Goal: Task Accomplishment & Management: Complete application form

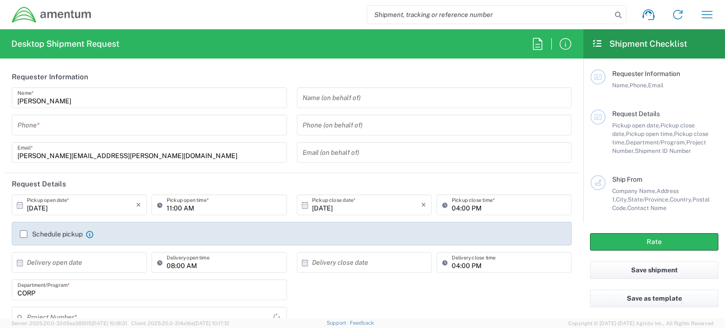
type input "CORP"
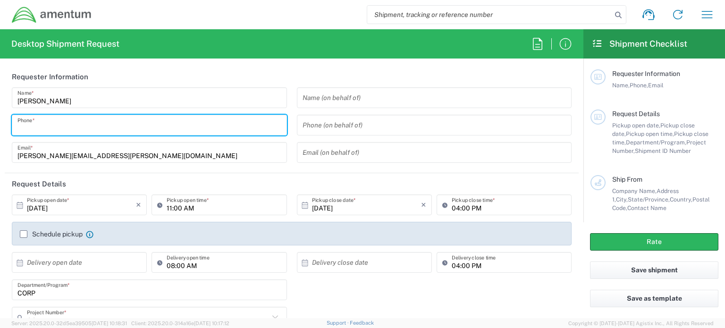
click at [139, 124] on input "tel" at bounding box center [149, 125] width 264 height 17
type input "5718661204"
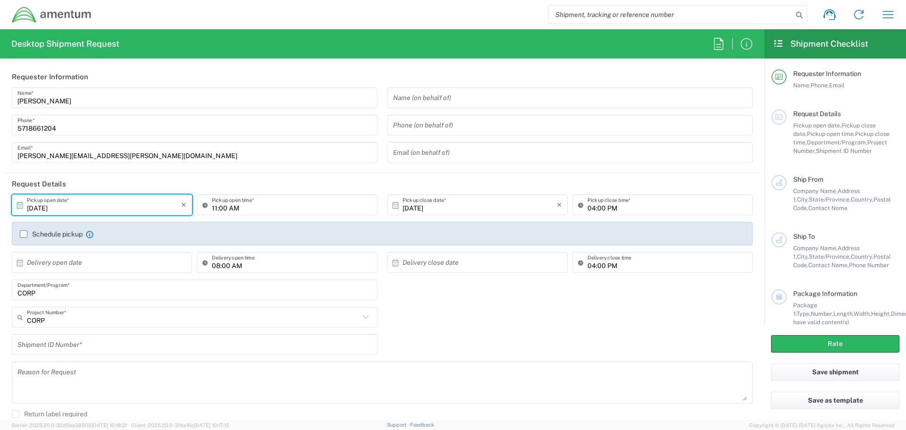
click at [130, 206] on input "[DATE]" at bounding box center [104, 205] width 154 height 17
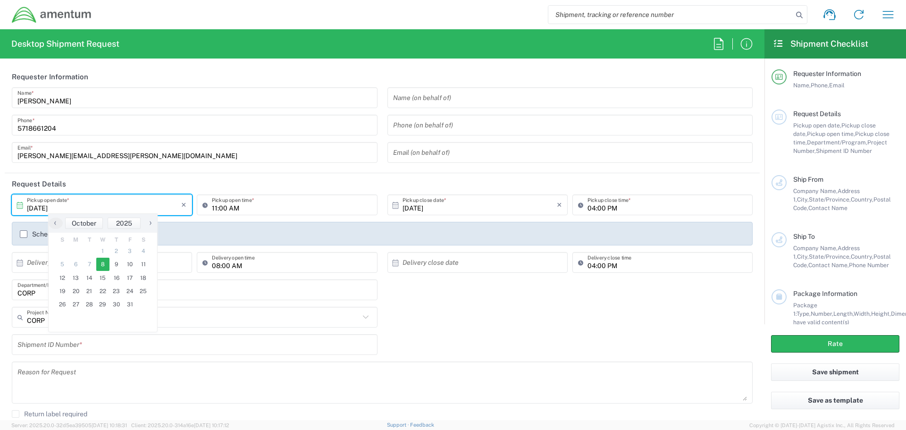
click at [102, 263] on span "8" at bounding box center [103, 264] width 14 height 13
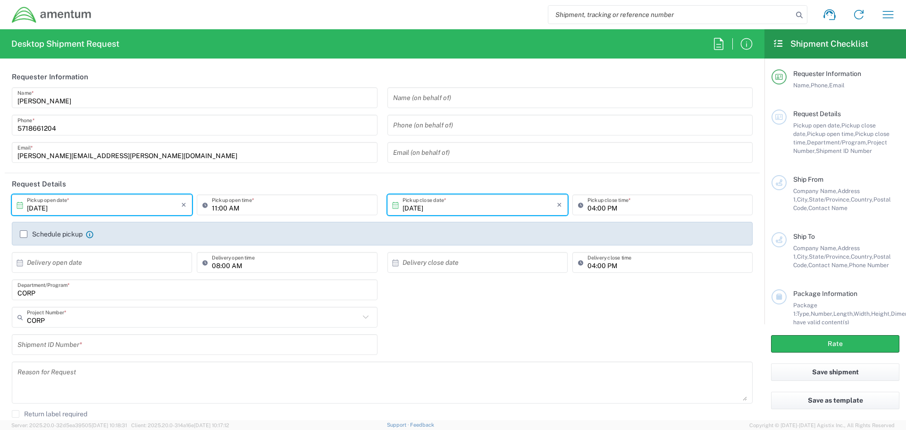
click at [149, 207] on input "[DATE]" at bounding box center [104, 205] width 154 height 17
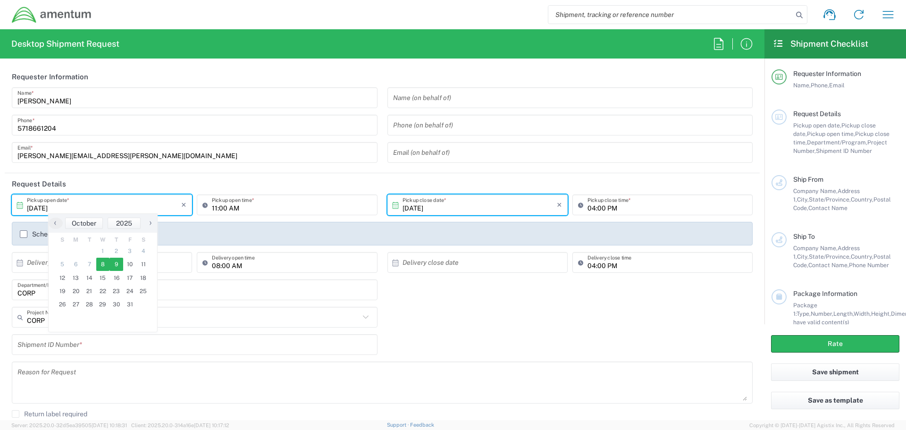
click at [114, 264] on span "9" at bounding box center [116, 264] width 14 height 13
type input "[DATE]"
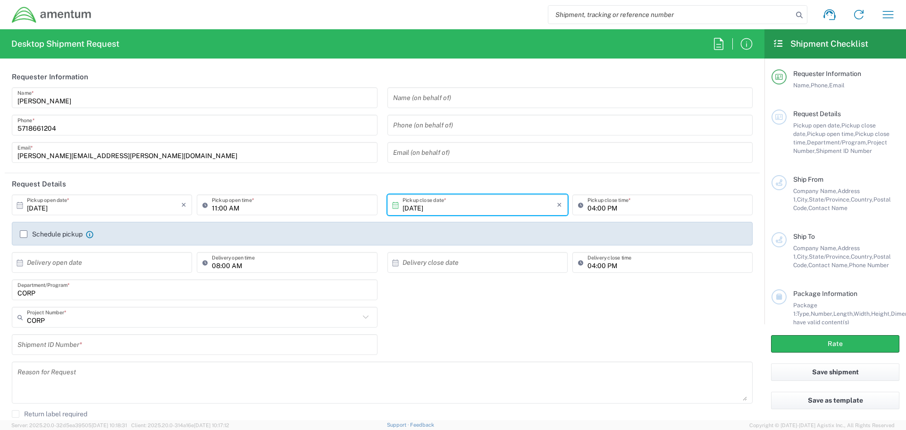
click at [277, 205] on input "11:00 AM" at bounding box center [292, 205] width 160 height 17
click at [311, 204] on input "11:00 AM" at bounding box center [292, 205] width 160 height 17
click at [73, 262] on input "text" at bounding box center [104, 262] width 154 height 17
click at [127, 319] on span "10" at bounding box center [130, 321] width 14 height 13
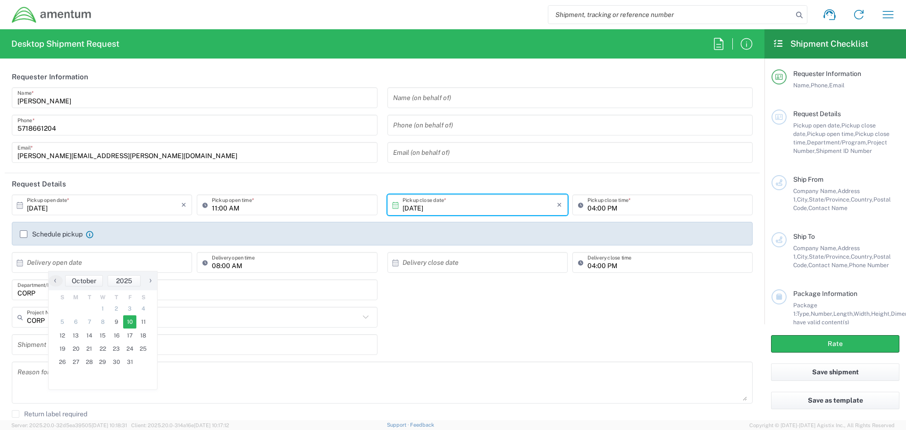
type input "[DATE]"
click at [431, 265] on input "text" at bounding box center [480, 262] width 154 height 17
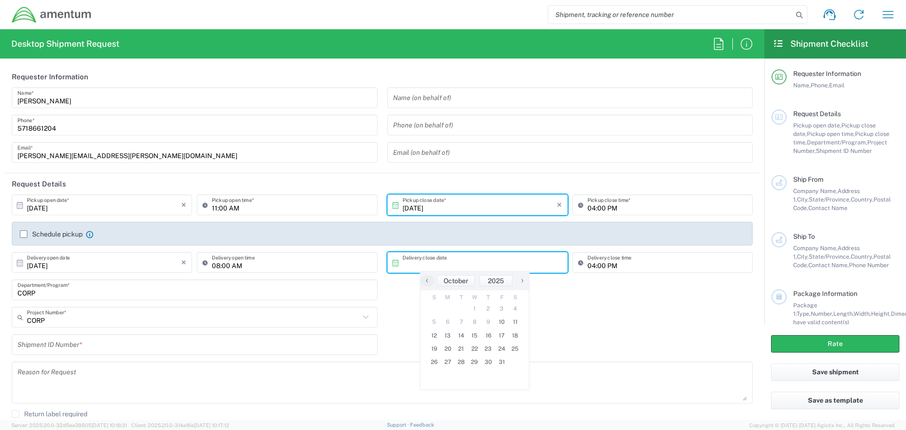
click at [430, 261] on input "text" at bounding box center [480, 262] width 154 height 17
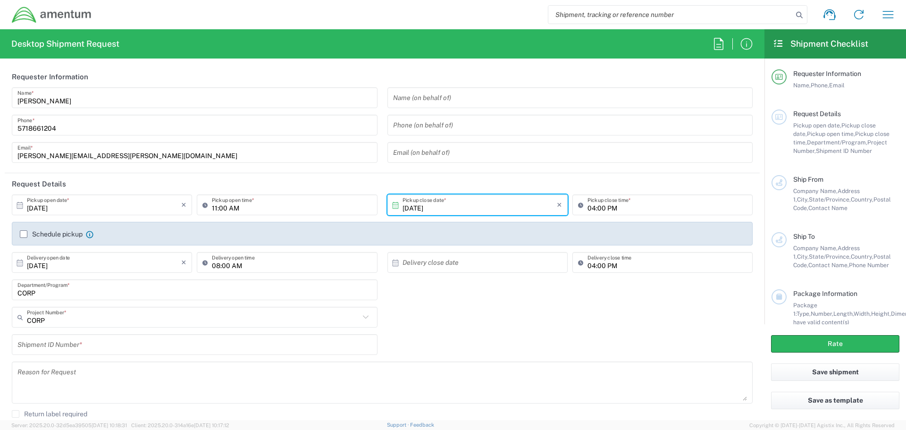
click at [430, 261] on input "text" at bounding box center [480, 262] width 154 height 17
click at [503, 321] on span "10" at bounding box center [502, 321] width 14 height 13
type input "[DATE]"
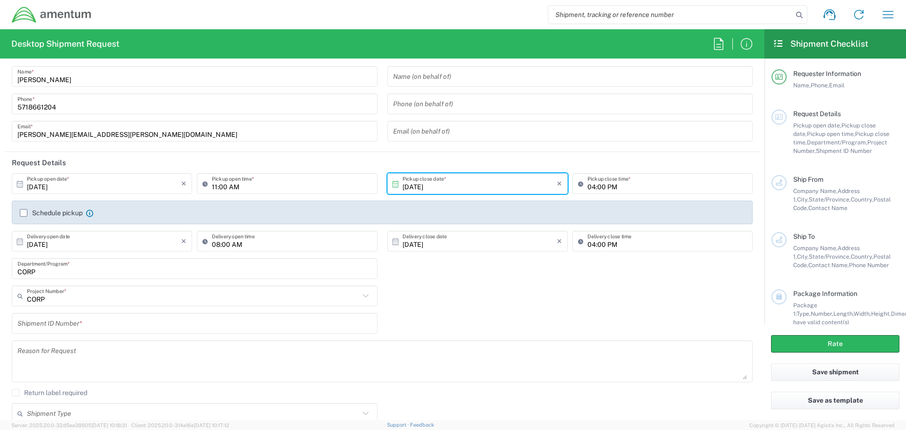
scroll to position [47, 0]
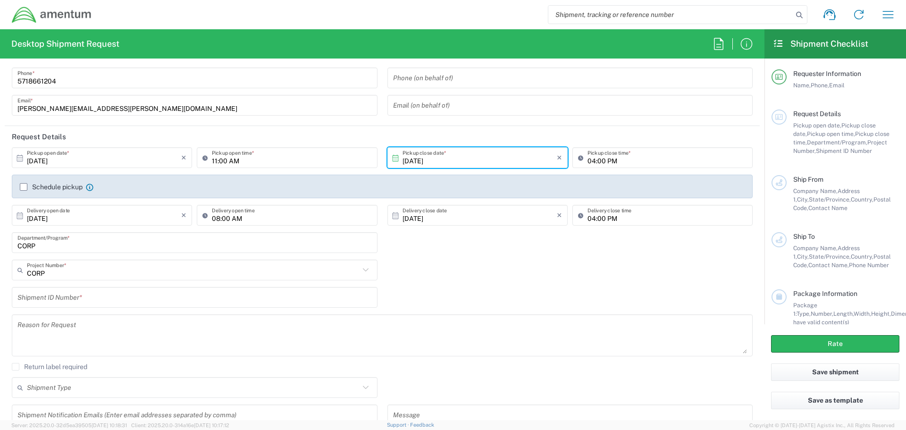
click at [116, 302] on input "text" at bounding box center [194, 297] width 354 height 17
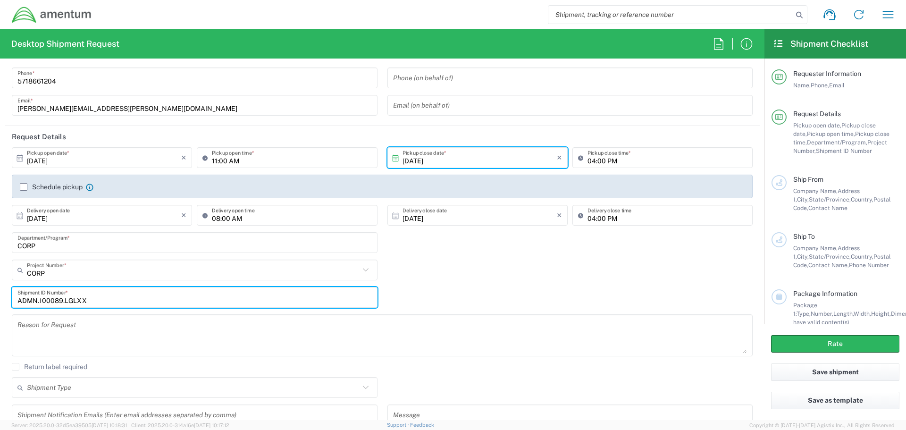
type input "ADMN.100089.LGLXX"
click at [122, 326] on textarea at bounding box center [382, 335] width 730 height 36
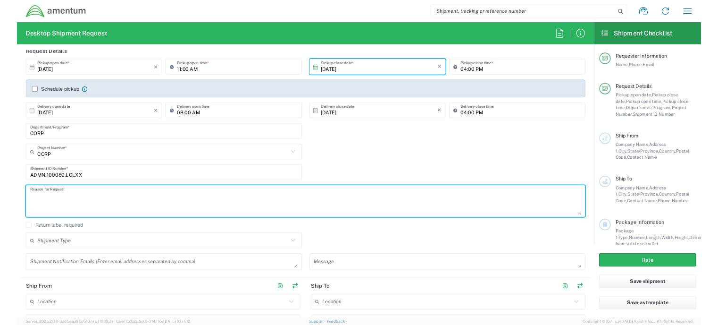
scroll to position [142, 0]
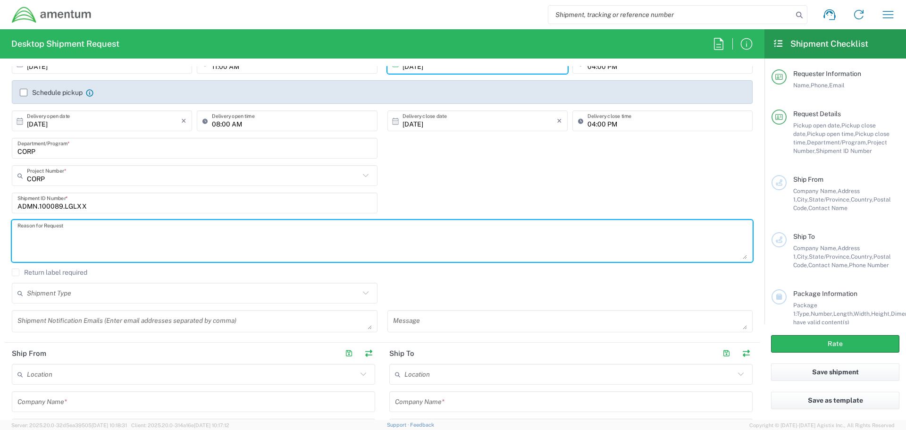
click at [148, 301] on input "text" at bounding box center [193, 293] width 333 height 17
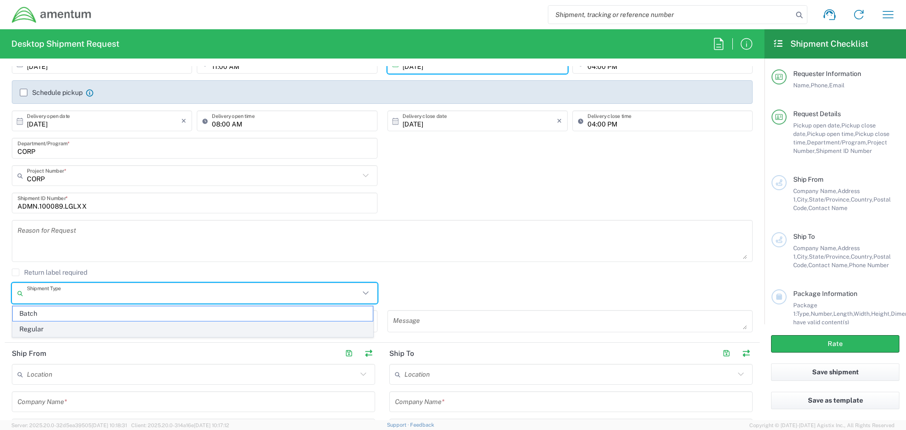
click at [133, 326] on span "Regular" at bounding box center [193, 329] width 360 height 15
type input "Regular"
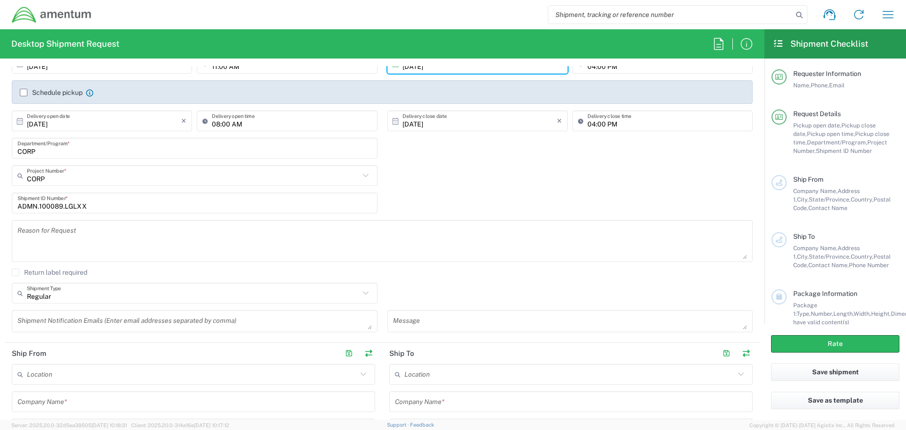
click at [165, 320] on textarea at bounding box center [194, 321] width 354 height 17
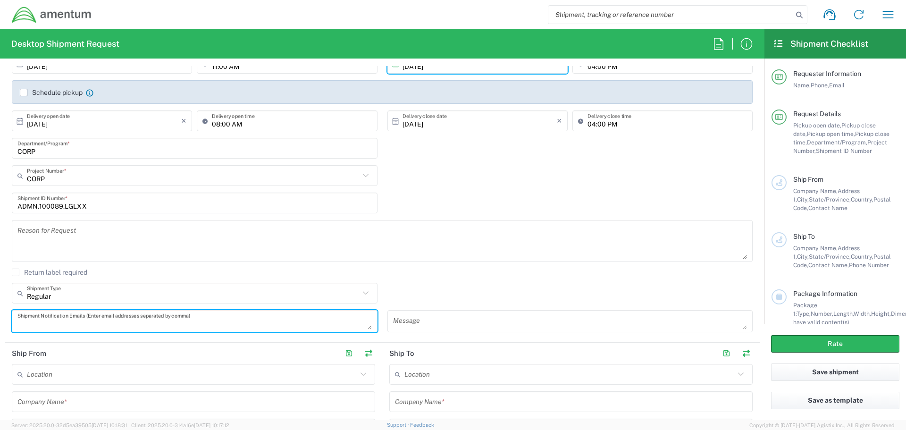
click at [165, 320] on textarea at bounding box center [194, 321] width 354 height 17
click at [166, 328] on input "text" at bounding box center [192, 374] width 330 height 17
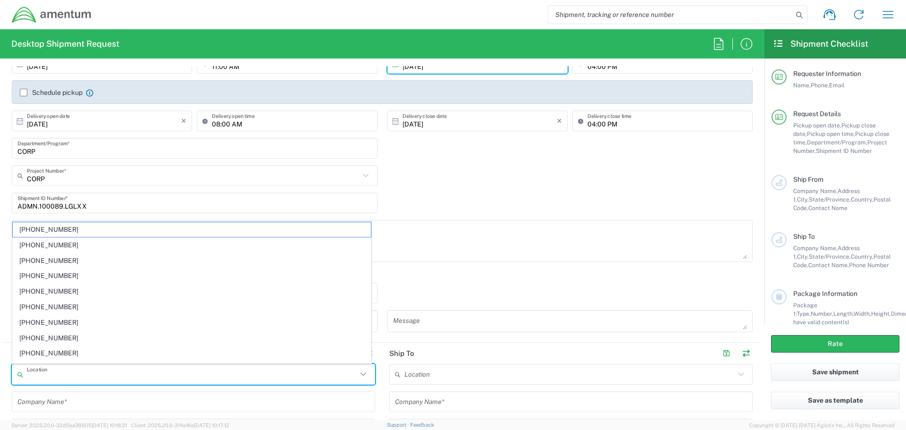
click at [166, 328] on input "text" at bounding box center [192, 374] width 330 height 17
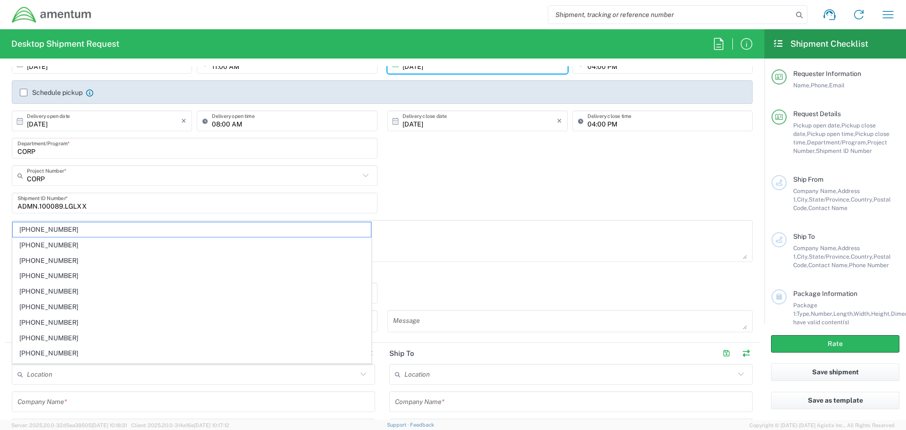
click at [429, 274] on agx-checkbox-control "Return label required" at bounding box center [382, 273] width 741 height 8
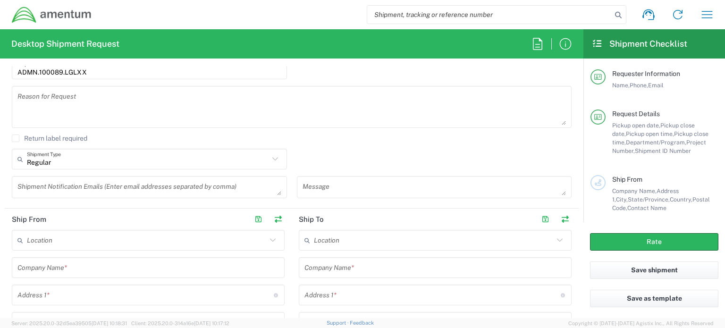
scroll to position [283, 0]
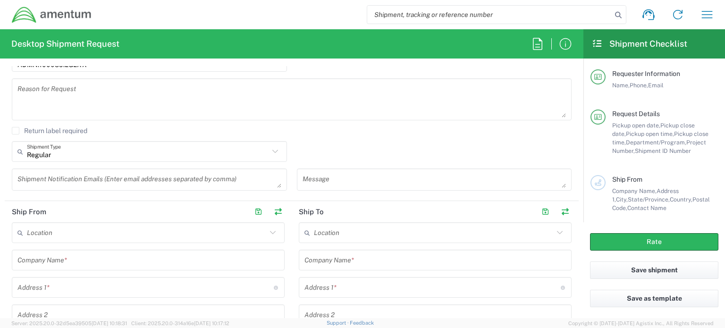
click at [99, 236] on input "text" at bounding box center [147, 233] width 240 height 17
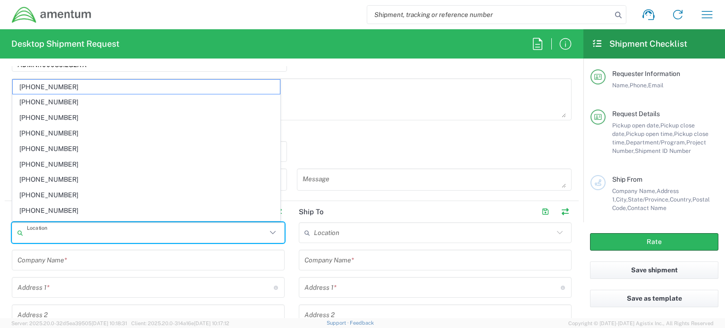
click at [70, 238] on input "text" at bounding box center [147, 233] width 240 height 17
click at [270, 232] on icon at bounding box center [273, 232] width 6 height 3
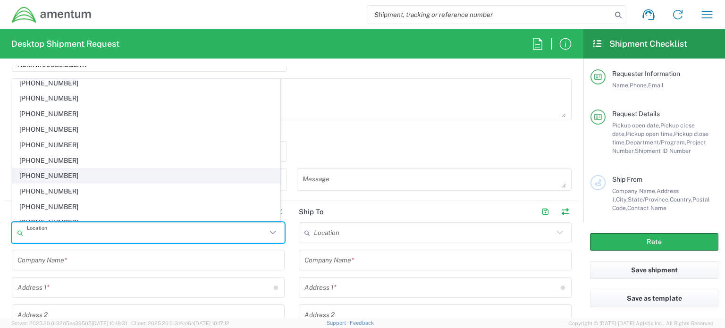
scroll to position [472, 0]
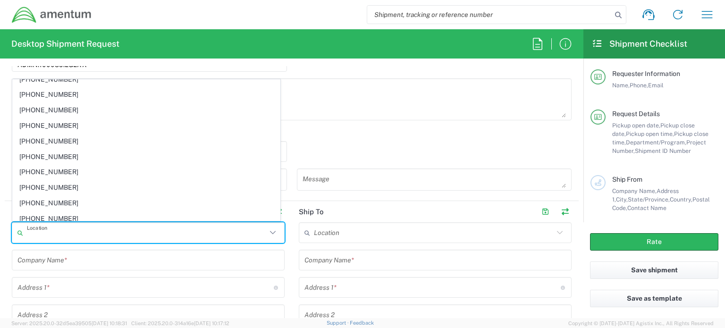
click at [343, 99] on textarea at bounding box center [291, 99] width 548 height 36
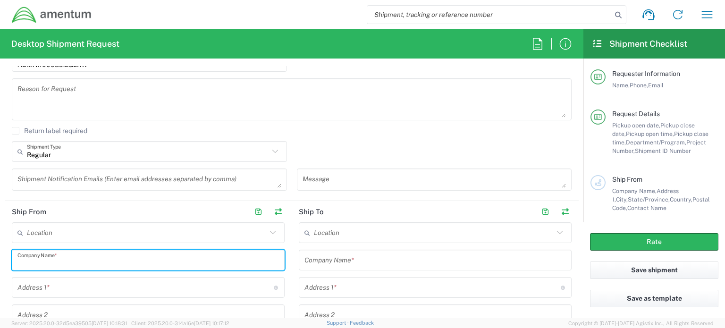
click at [162, 262] on input "text" at bounding box center [147, 260] width 261 height 17
type input "1"
type input "1 [GEOGRAPHIC_DATA]"
click at [55, 287] on input "text" at bounding box center [145, 287] width 256 height 17
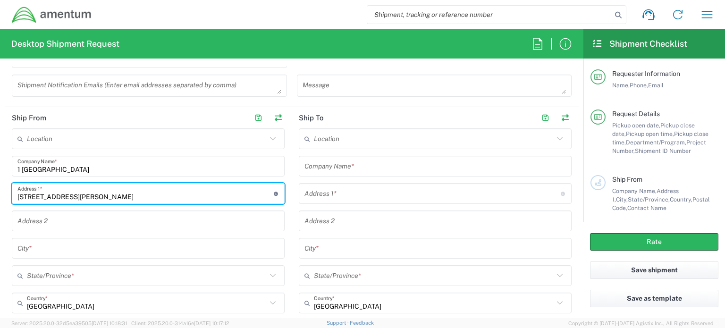
scroll to position [378, 0]
type input "[STREET_ADDRESS][PERSON_NAME]"
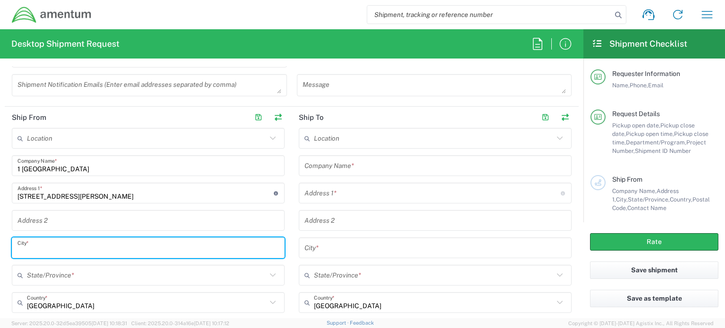
click at [49, 251] on input "text" at bounding box center [147, 248] width 261 height 17
type input "[GEOGRAPHIC_DATA]"
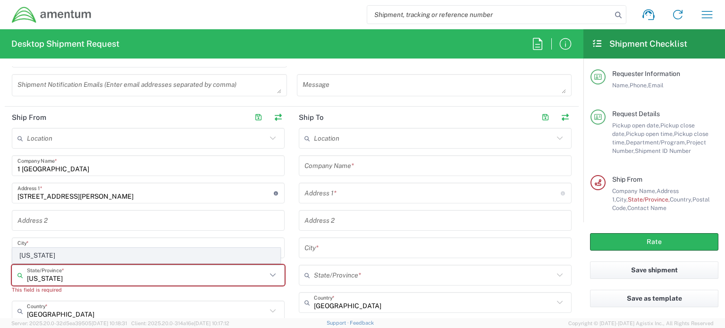
type input "[US_STATE]"
click at [48, 256] on span "[US_STATE]" at bounding box center [146, 255] width 267 height 15
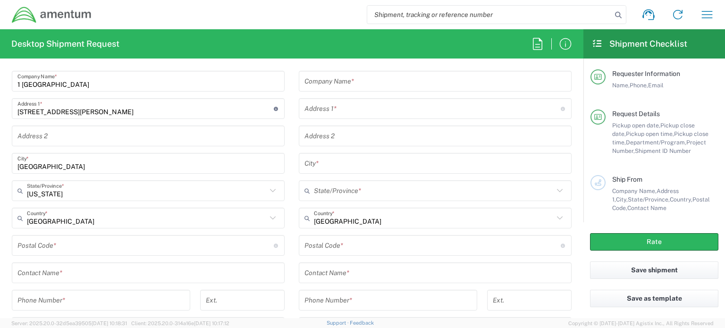
scroll to position [472, 0]
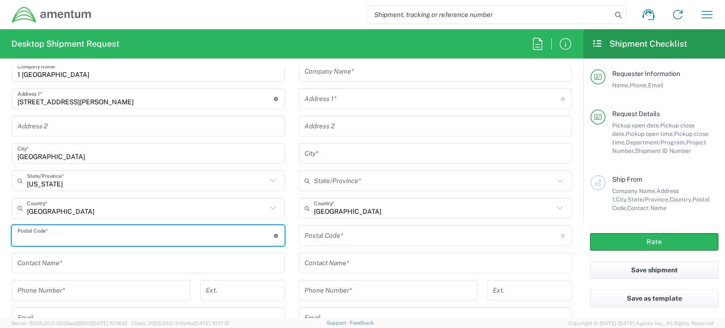
click at [84, 237] on input "undefined" at bounding box center [145, 235] width 256 height 17
type input "33139"
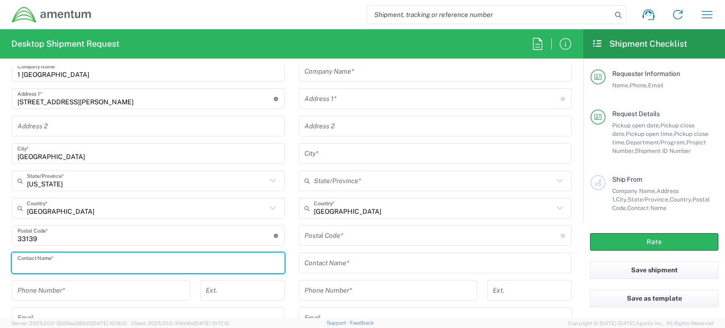
click at [92, 260] on input "text" at bounding box center [147, 263] width 261 height 17
type input "[PERSON_NAME]"
click at [76, 290] on input "tel" at bounding box center [100, 290] width 167 height 17
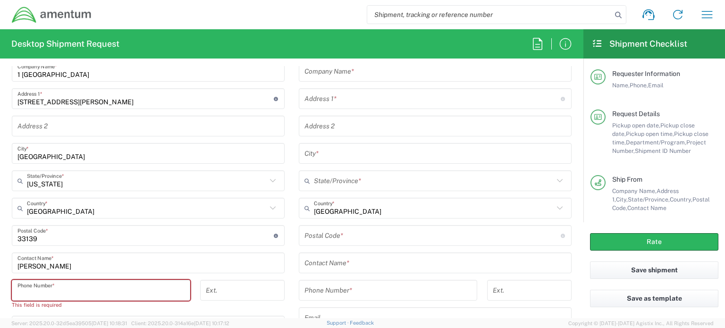
click at [106, 288] on input "tel" at bounding box center [100, 290] width 167 height 17
paste input "817.586.5619"
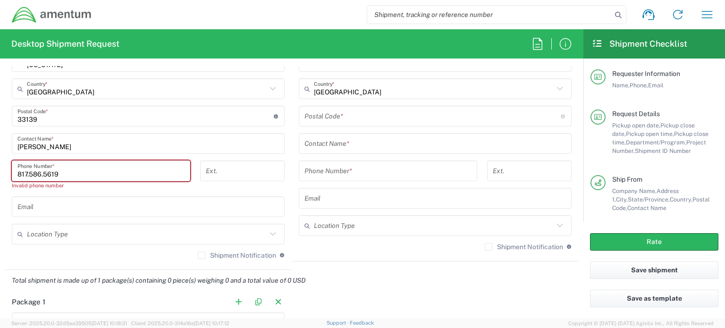
scroll to position [661, 0]
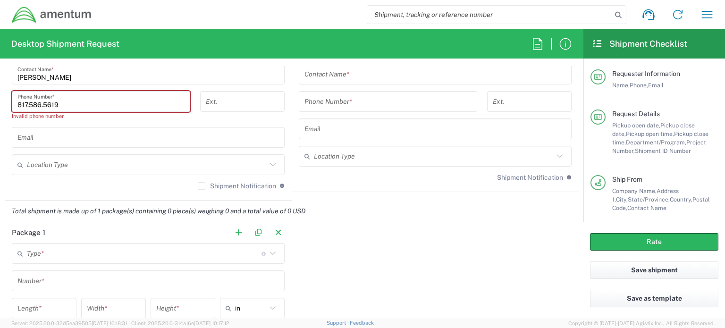
click at [30, 103] on input "817.586.5619" at bounding box center [100, 101] width 167 height 17
click at [46, 103] on input "817-586.5619" at bounding box center [100, 101] width 167 height 17
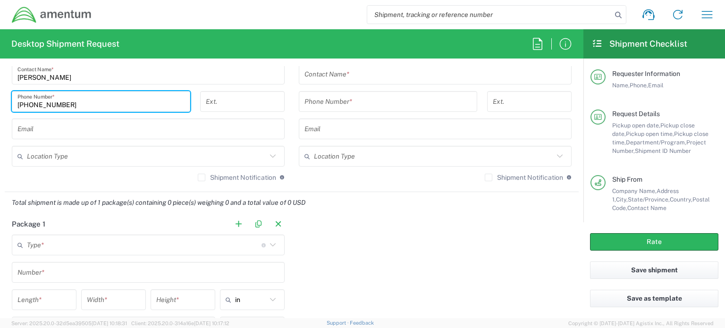
type input "[PHONE_NUMBER]"
click at [62, 127] on input "text" at bounding box center [147, 129] width 261 height 17
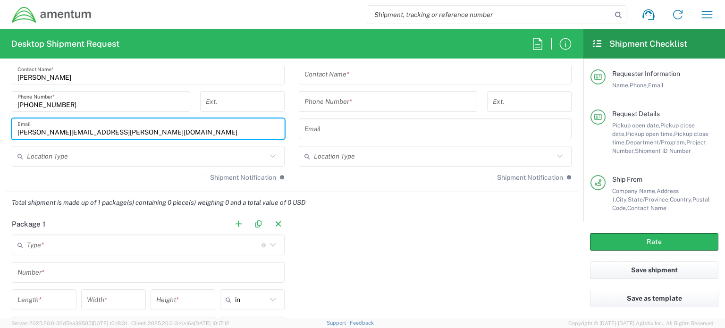
type input "[PERSON_NAME][EMAIL_ADDRESS][PERSON_NAME][DOMAIN_NAME]"
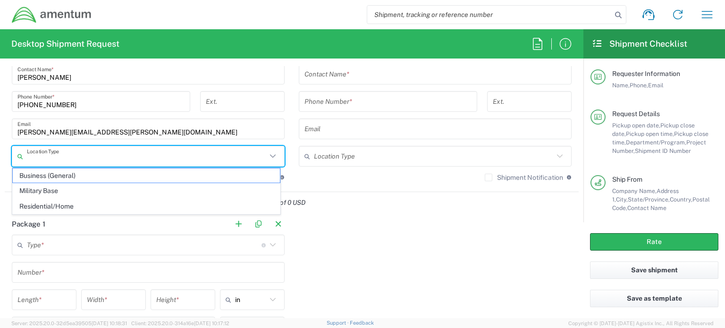
click at [71, 154] on input "text" at bounding box center [147, 156] width 240 height 17
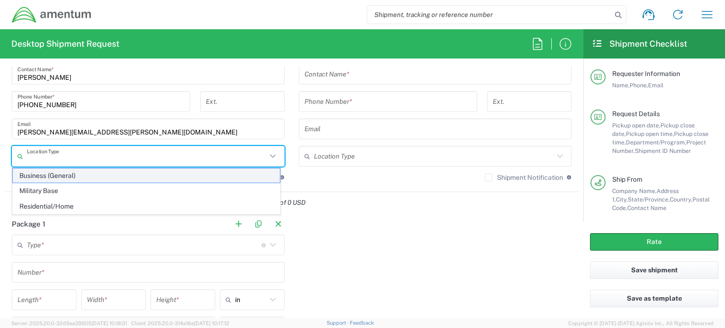
click at [66, 177] on span "Business (General)" at bounding box center [146, 175] width 267 height 15
type input "Business (General)"
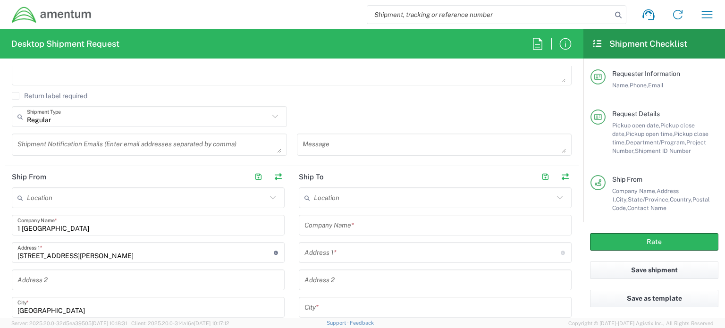
scroll to position [330, 0]
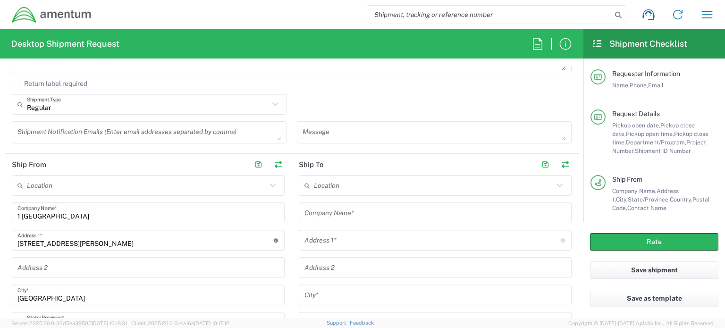
click at [343, 188] on input "text" at bounding box center [434, 185] width 240 height 17
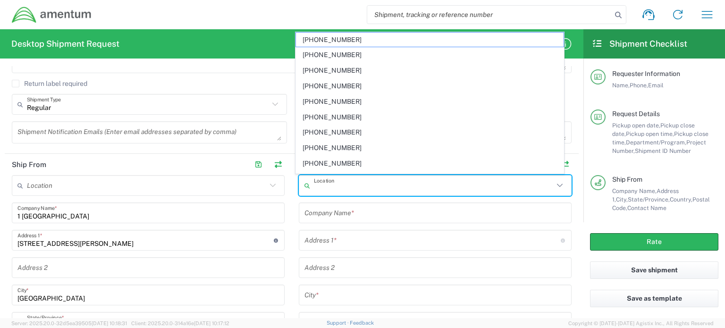
click at [343, 188] on input "text" at bounding box center [434, 185] width 240 height 17
click at [345, 214] on input "text" at bounding box center [434, 213] width 261 height 17
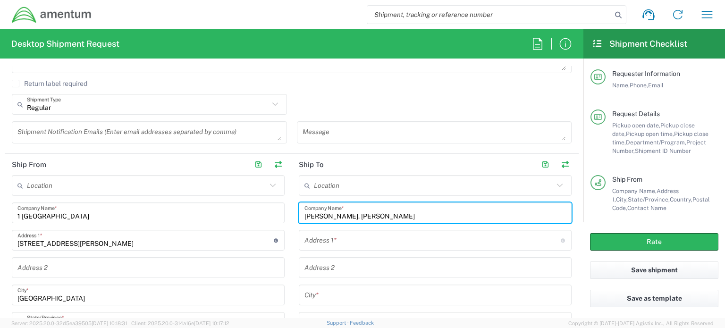
type input "[PERSON_NAME]. [PERSON_NAME]"
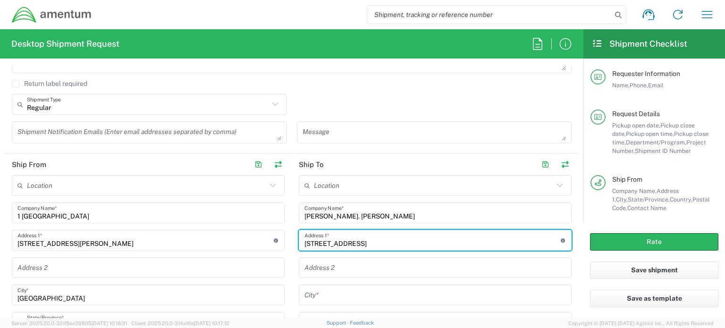
type input "[STREET_ADDRESS]"
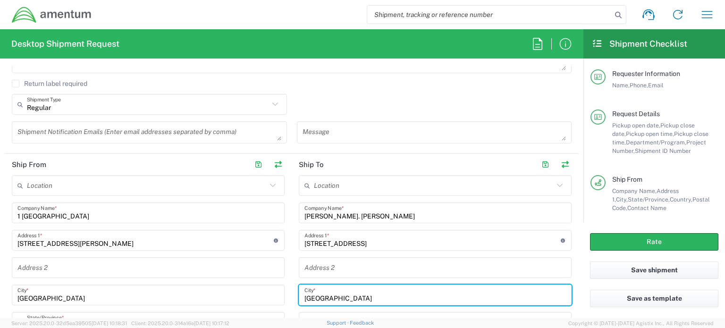
type input "[GEOGRAPHIC_DATA]"
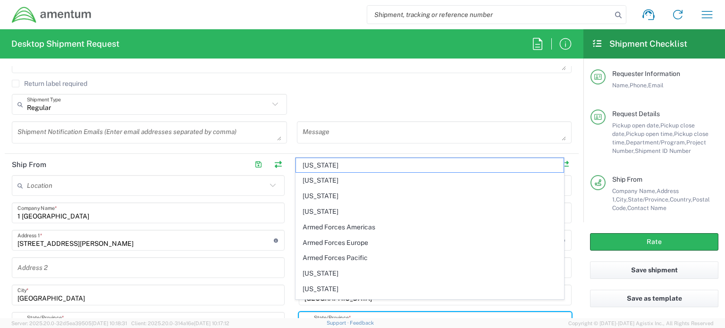
scroll to position [342, 0]
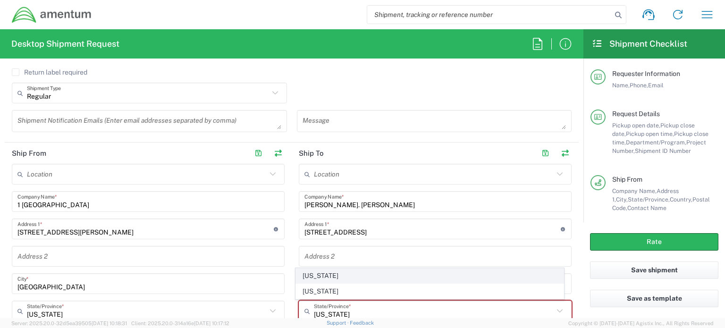
click at [355, 275] on span "[US_STATE]" at bounding box center [429, 276] width 267 height 15
type input "[US_STATE]"
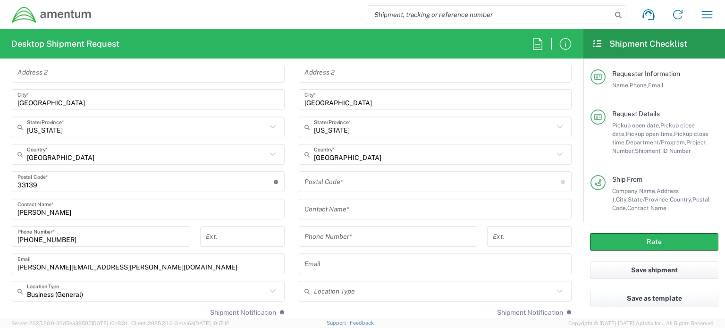
scroll to position [530, 0]
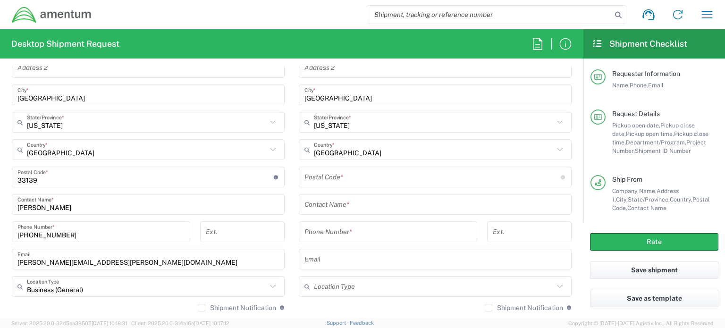
click at [351, 176] on input "undefined" at bounding box center [432, 177] width 256 height 17
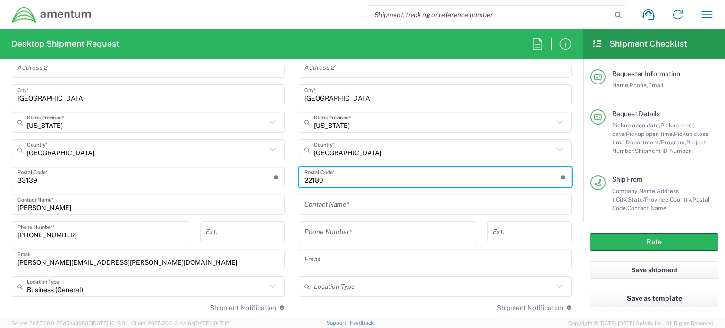
type input "22180"
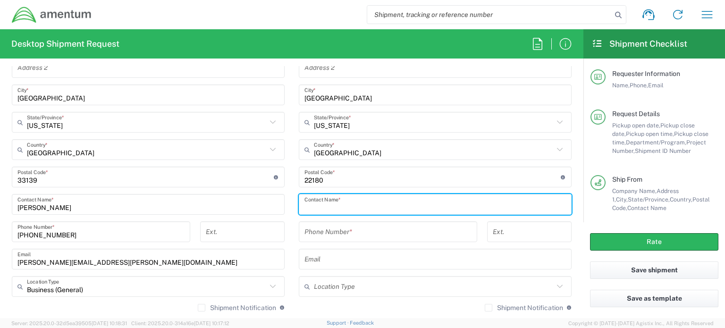
click at [336, 202] on input "text" at bounding box center [434, 204] width 261 height 17
type input "[PERSON_NAME]. [PERSON_NAME]"
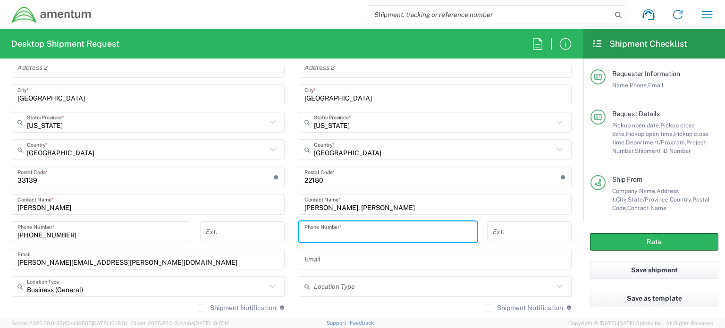
click at [347, 234] on input "tel" at bounding box center [387, 232] width 167 height 17
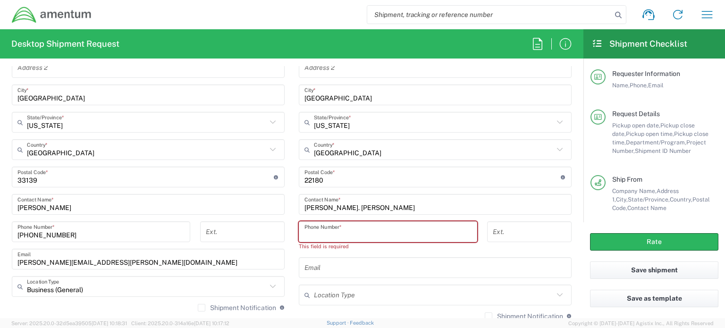
click at [420, 233] on input "tel" at bounding box center [387, 232] width 167 height 17
paste input "[PHONE_NUMBER]"
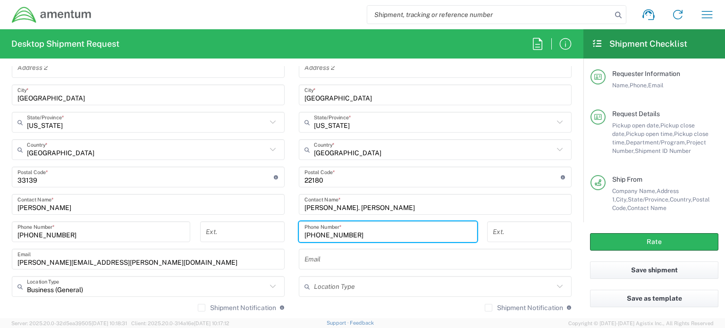
type input "[PHONE_NUMBER]"
click at [402, 258] on input "text" at bounding box center [434, 259] width 261 height 17
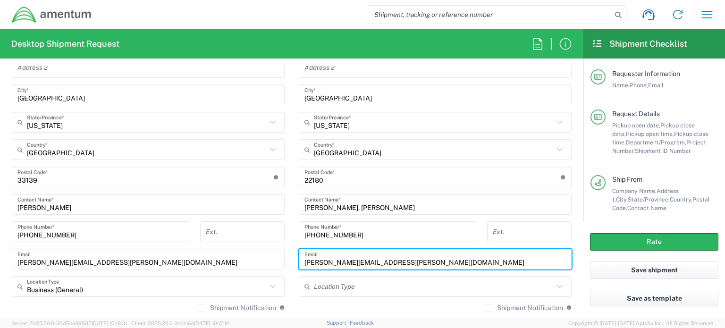
type input "[PERSON_NAME][EMAIL_ADDRESS][PERSON_NAME][DOMAIN_NAME]"
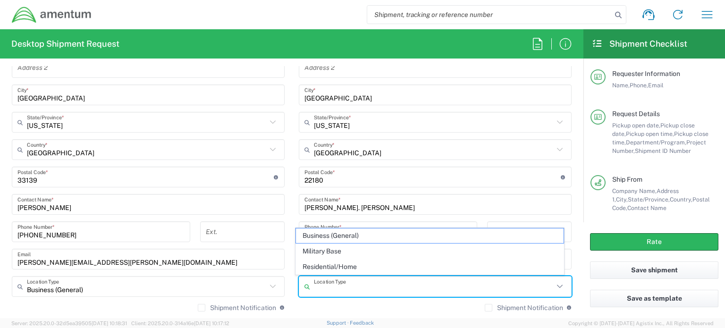
click at [402, 282] on input "text" at bounding box center [434, 286] width 240 height 17
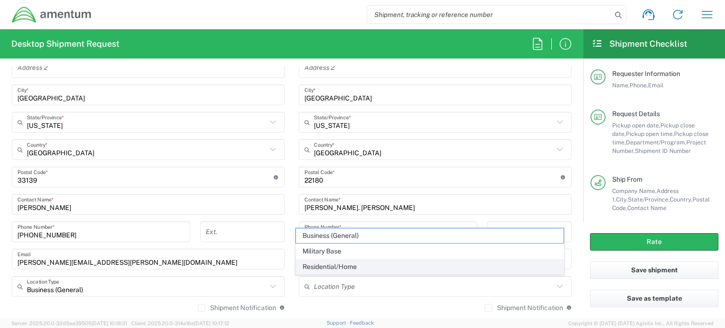
click at [402, 268] on span "Residential/Home" at bounding box center [429, 267] width 267 height 15
type input "Residential/Home"
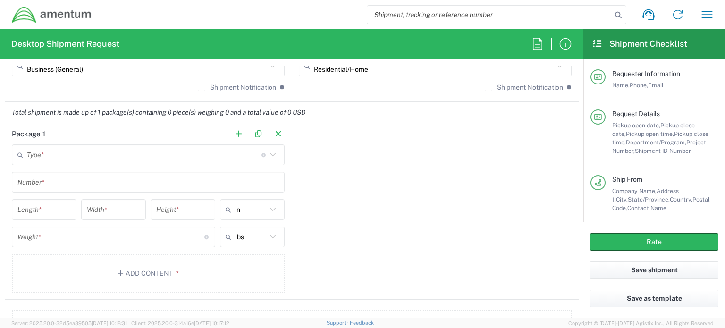
scroll to position [766, 0]
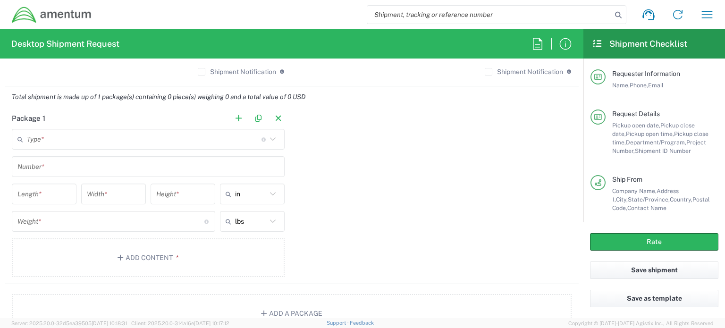
click at [268, 135] on icon at bounding box center [273, 139] width 12 height 12
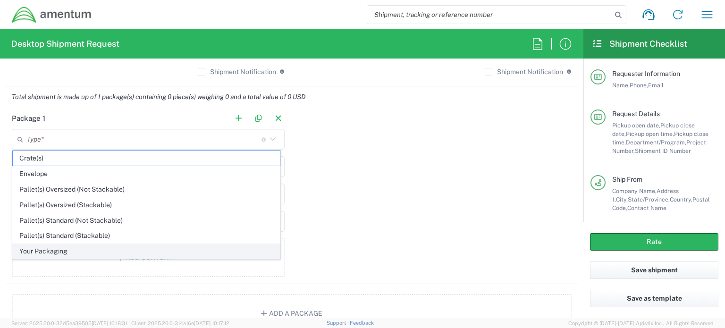
click at [199, 252] on span "Your Packaging" at bounding box center [146, 251] width 267 height 15
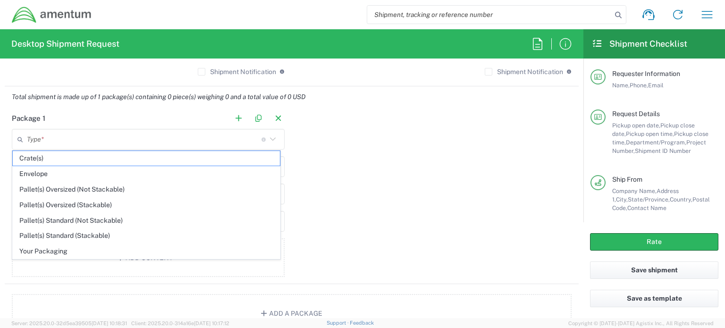
type input "Your Packaging"
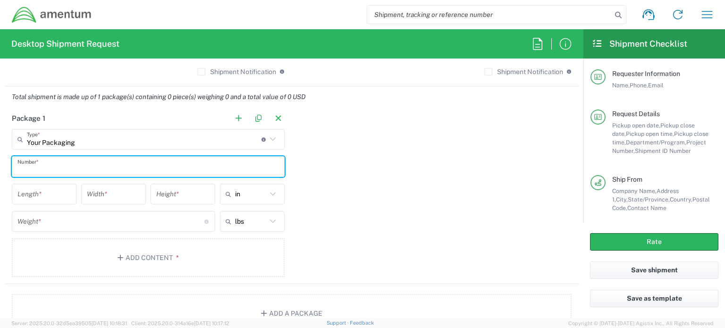
click at [199, 169] on input "text" at bounding box center [147, 167] width 261 height 17
type input "308"
click at [42, 194] on input "number" at bounding box center [43, 194] width 53 height 17
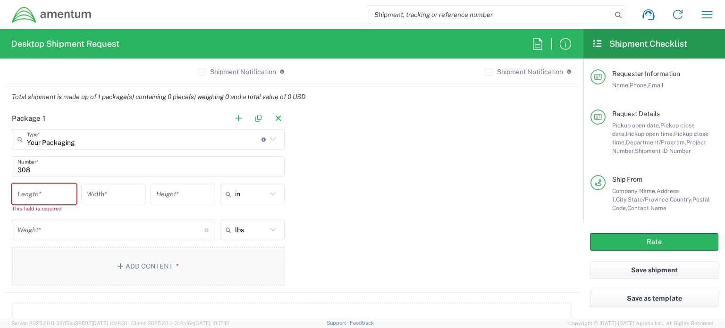
click at [172, 256] on button "Add Content *" at bounding box center [148, 266] width 273 height 39
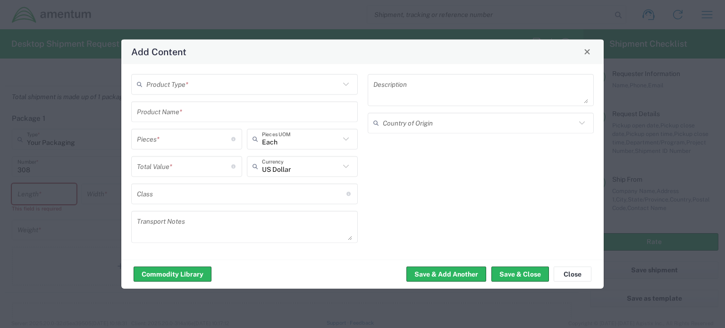
click at [262, 84] on input "text" at bounding box center [242, 84] width 193 height 17
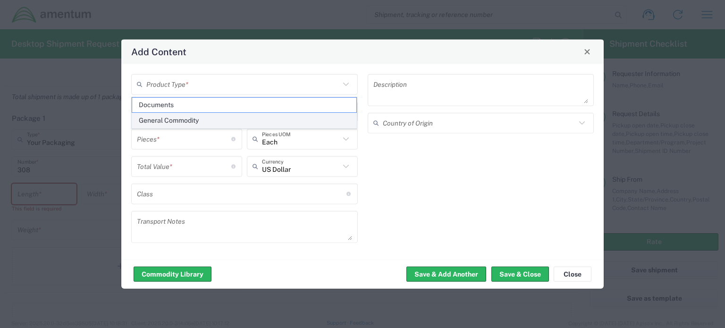
click at [232, 122] on span "General Commodity" at bounding box center [244, 120] width 225 height 15
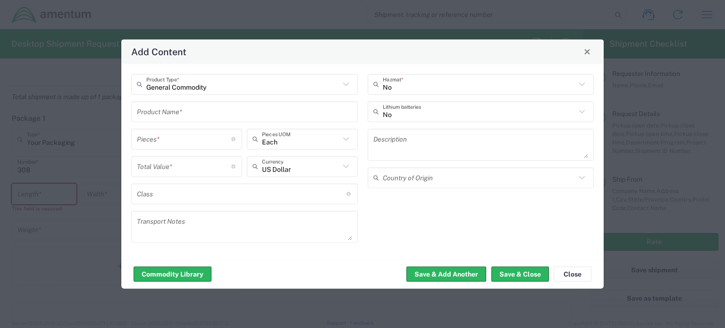
click at [242, 89] on input "General Commodity" at bounding box center [242, 84] width 193 height 17
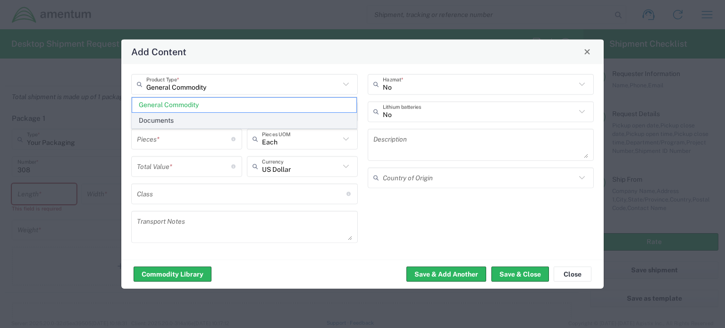
click at [219, 119] on span "Documents" at bounding box center [244, 120] width 225 height 15
type input "Documents"
type input "1"
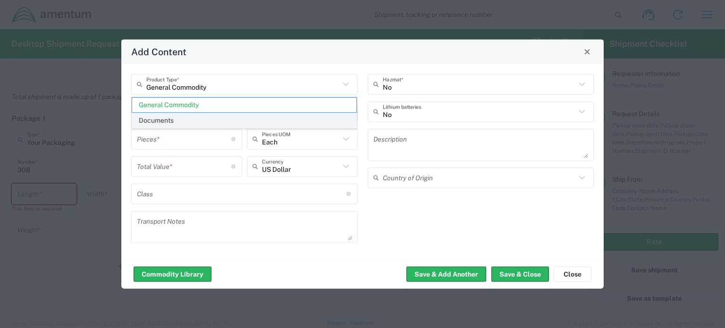
type textarea "Documents"
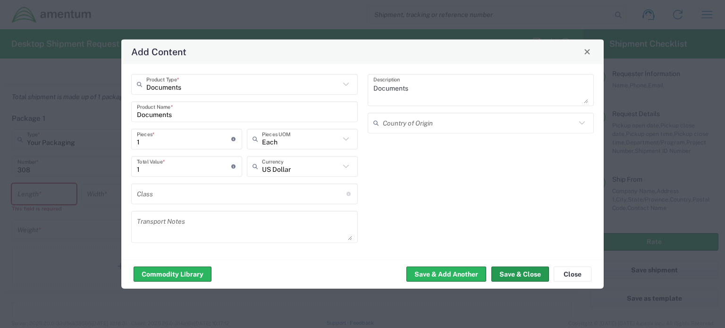
click at [527, 273] on button "Save & Close" at bounding box center [520, 274] width 58 height 15
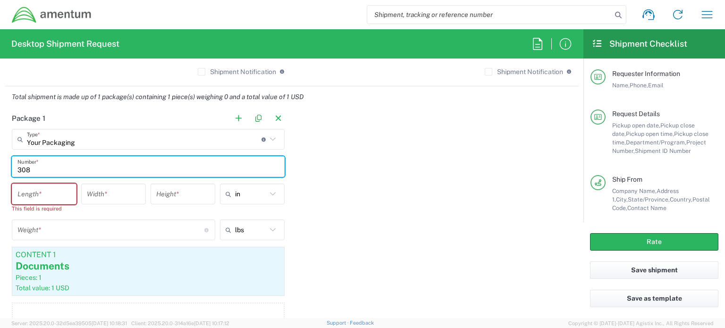
drag, startPoint x: 57, startPoint y: 169, endPoint x: 10, endPoint y: 172, distance: 46.3
click at [10, 172] on main "Your Packaging Type * Material used to package goods Crate(s) Envelope Pallet(s…" at bounding box center [148, 237] width 287 height 216
type input "1"
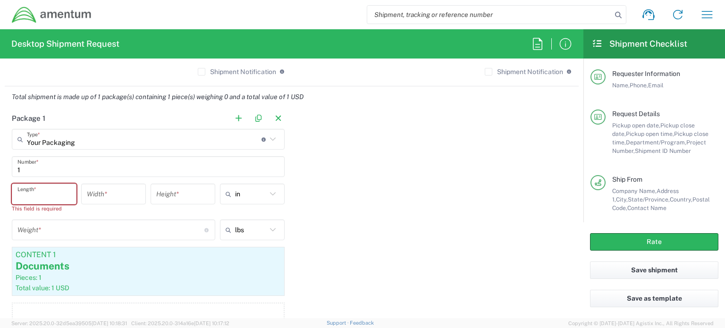
click at [33, 193] on input "number" at bounding box center [43, 194] width 53 height 17
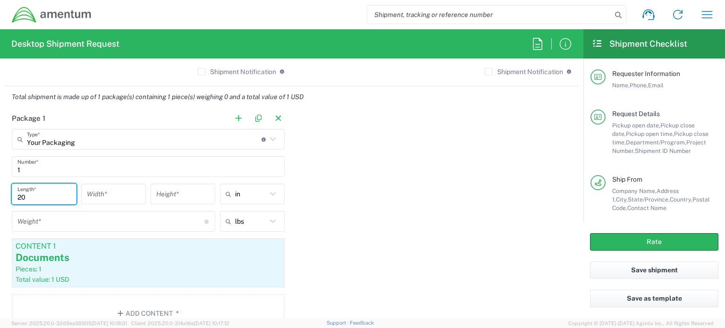
type input "20"
click at [104, 192] on input "number" at bounding box center [113, 194] width 53 height 17
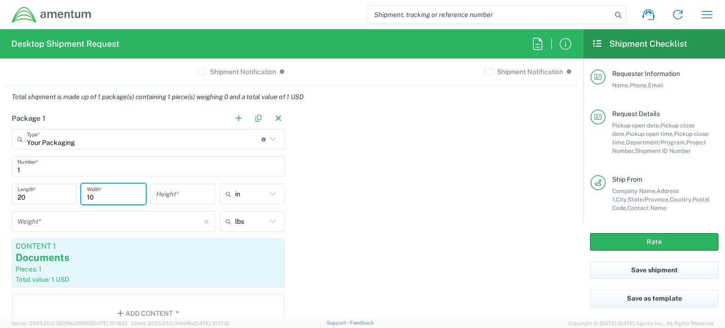
drag, startPoint x: 115, startPoint y: 198, endPoint x: 81, endPoint y: 196, distance: 34.0
click at [81, 196] on div "10 Width *" at bounding box center [113, 194] width 65 height 21
click at [111, 193] on input "10" at bounding box center [113, 194] width 53 height 17
type input "10"
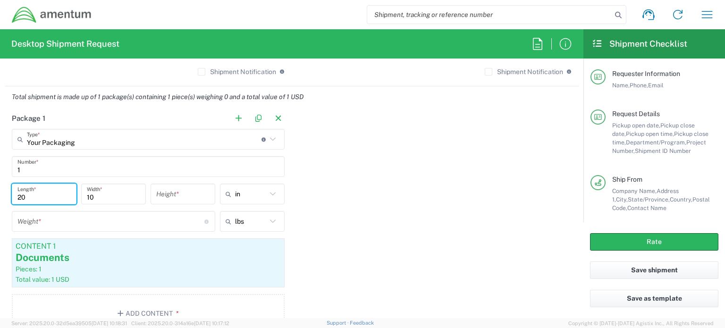
drag, startPoint x: 53, startPoint y: 196, endPoint x: 13, endPoint y: 195, distance: 40.6
click at [13, 195] on div "20 Length *" at bounding box center [44, 194] width 65 height 21
type input "17.5"
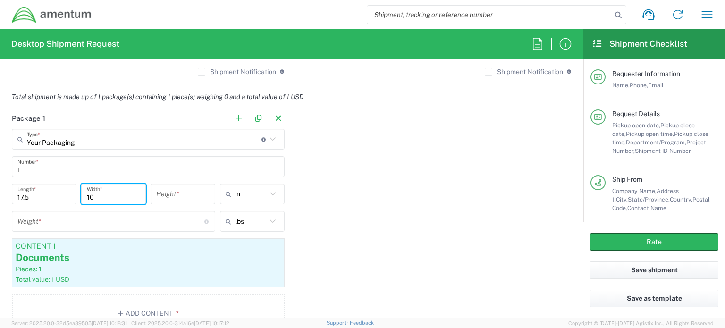
drag, startPoint x: 119, startPoint y: 198, endPoint x: 78, endPoint y: 198, distance: 40.6
click at [79, 198] on div "10 Width *" at bounding box center [113, 197] width 69 height 27
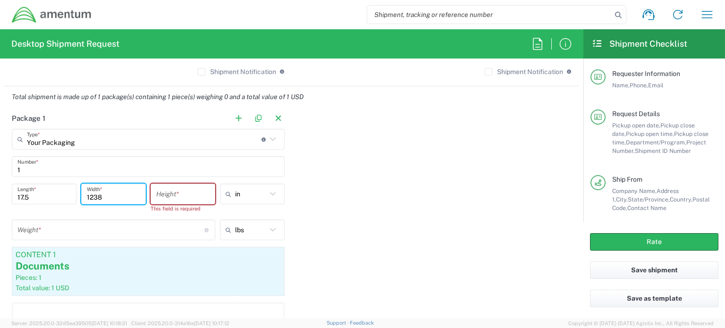
drag, startPoint x: 113, startPoint y: 192, endPoint x: 83, endPoint y: 197, distance: 30.6
click at [83, 197] on div "1238 Width *" at bounding box center [113, 194] width 65 height 21
type input "12.5"
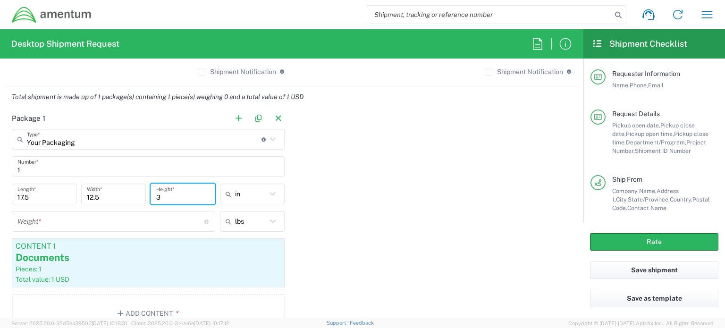
type input "3"
click at [342, 210] on div "Package 1 Your Packaging Type * Material used to package goods Crate(s) Envelop…" at bounding box center [292, 224] width 574 height 232
click at [179, 224] on input "number" at bounding box center [110, 221] width 187 height 17
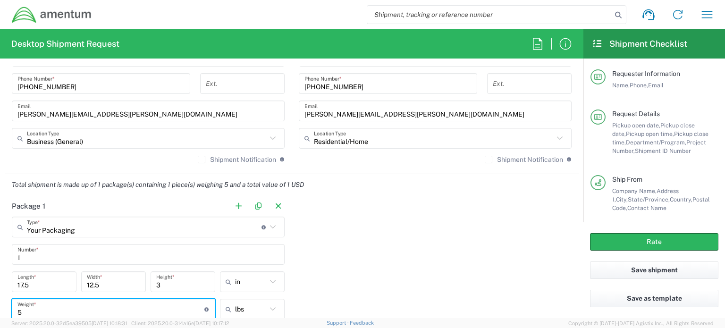
scroll to position [719, 0]
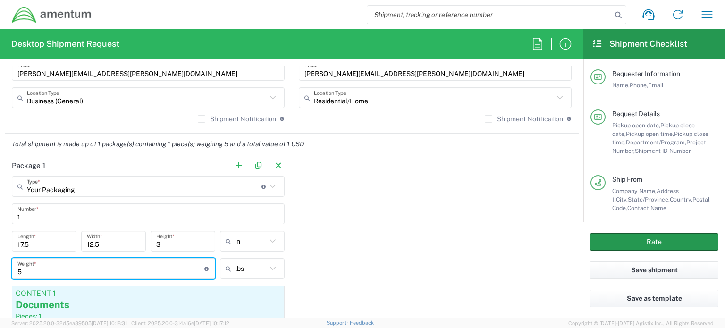
type input "5"
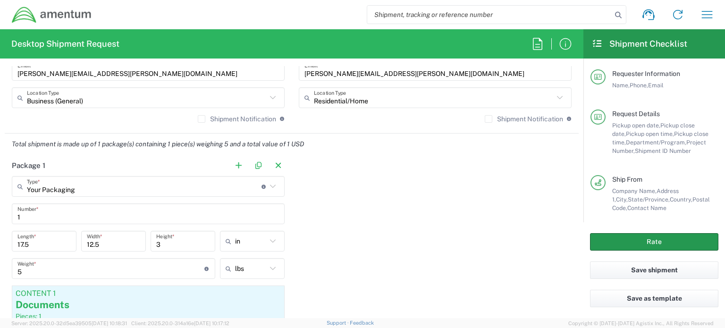
click at [629, 236] on button "Rate" at bounding box center [654, 241] width 128 height 17
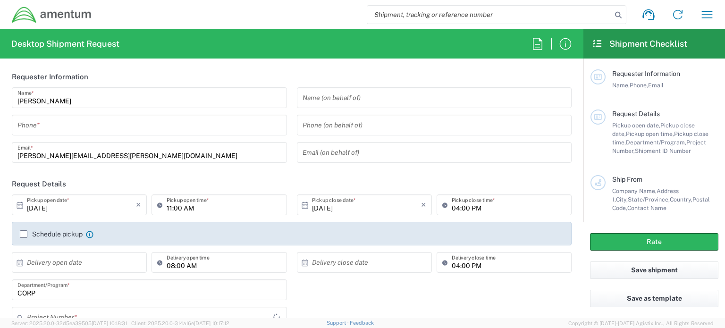
type input "CORP"
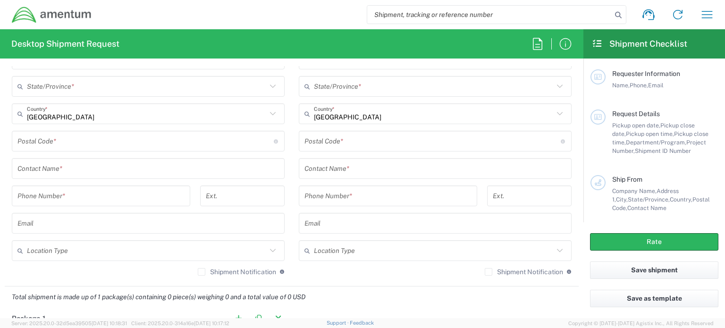
scroll to position [330, 0]
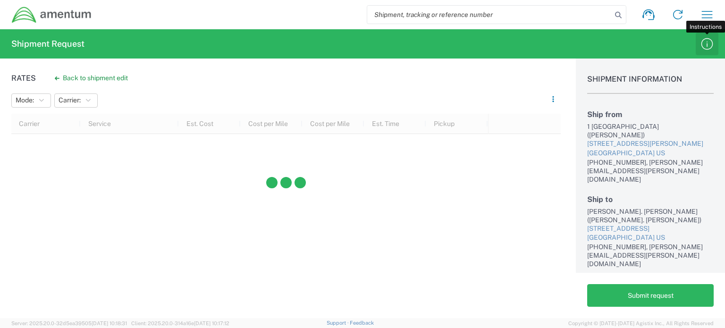
click at [709, 44] on icon "button" at bounding box center [706, 43] width 15 height 15
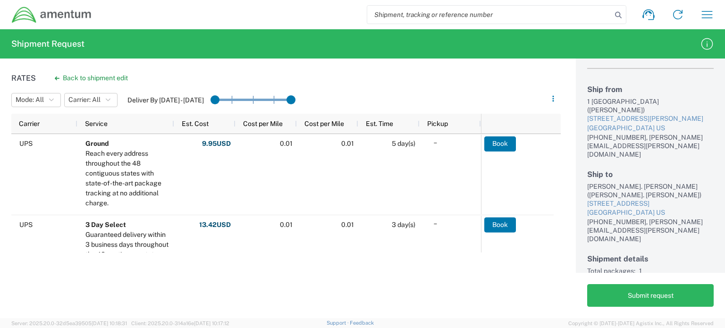
scroll to position [44, 0]
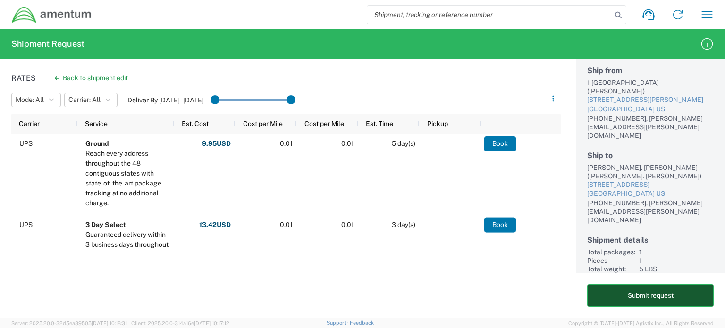
click at [643, 296] on button "Submit request" at bounding box center [650, 295] width 126 height 23
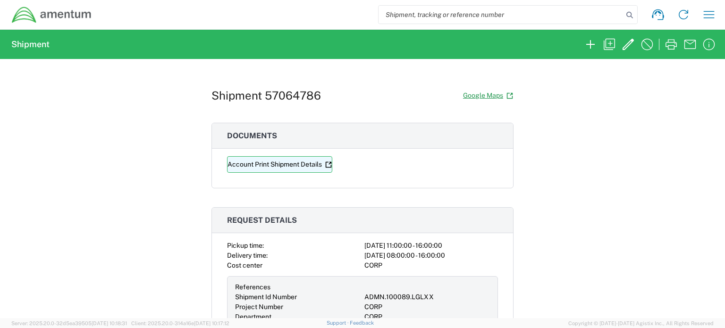
click at [235, 164] on link "Account Print Shipment Details" at bounding box center [279, 164] width 105 height 17
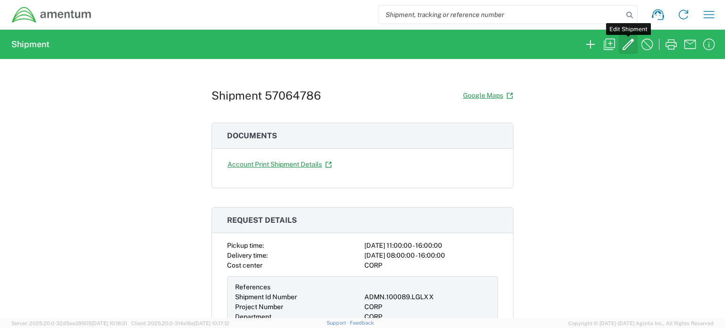
click at [627, 43] on icon "button" at bounding box center [628, 44] width 15 height 15
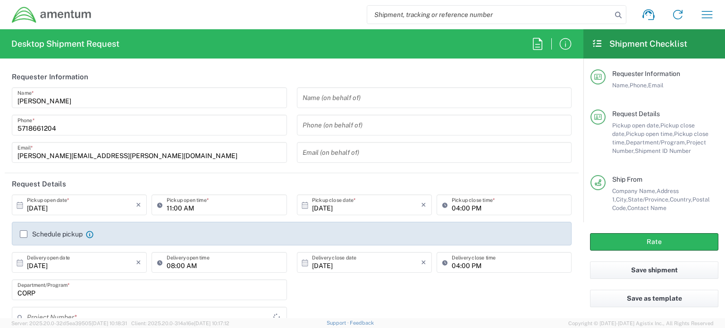
type input "CORP"
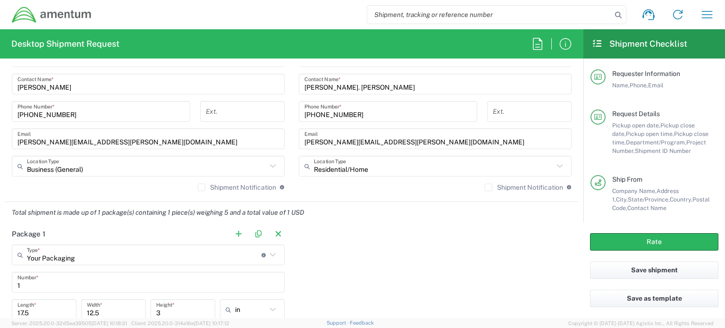
scroll to position [661, 0]
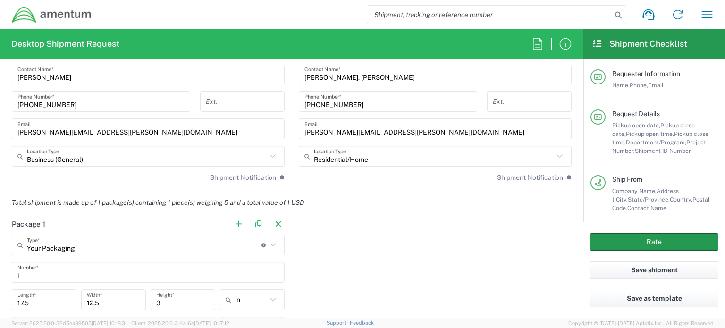
click at [642, 242] on button "Rate" at bounding box center [654, 241] width 128 height 17
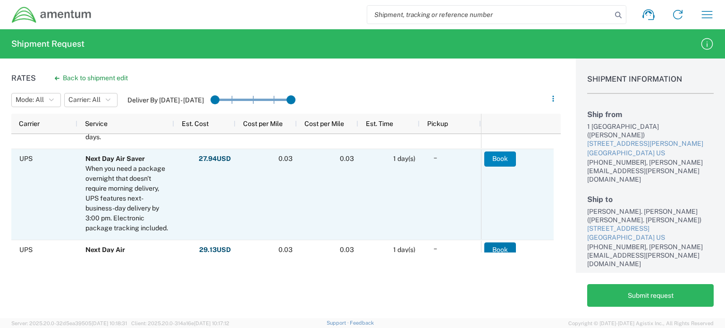
click at [487, 157] on button "Book" at bounding box center [500, 158] width 32 height 15
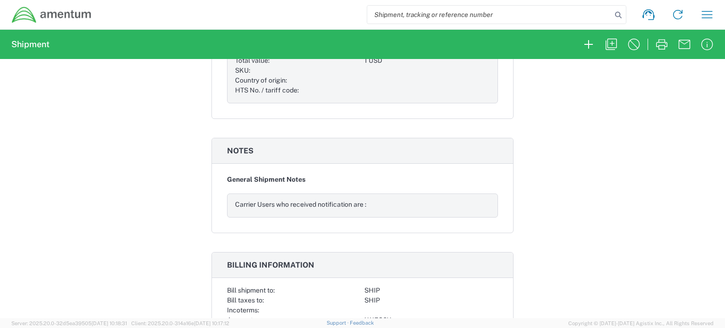
scroll to position [849, 0]
